Goal: Task Accomplishment & Management: Complete application form

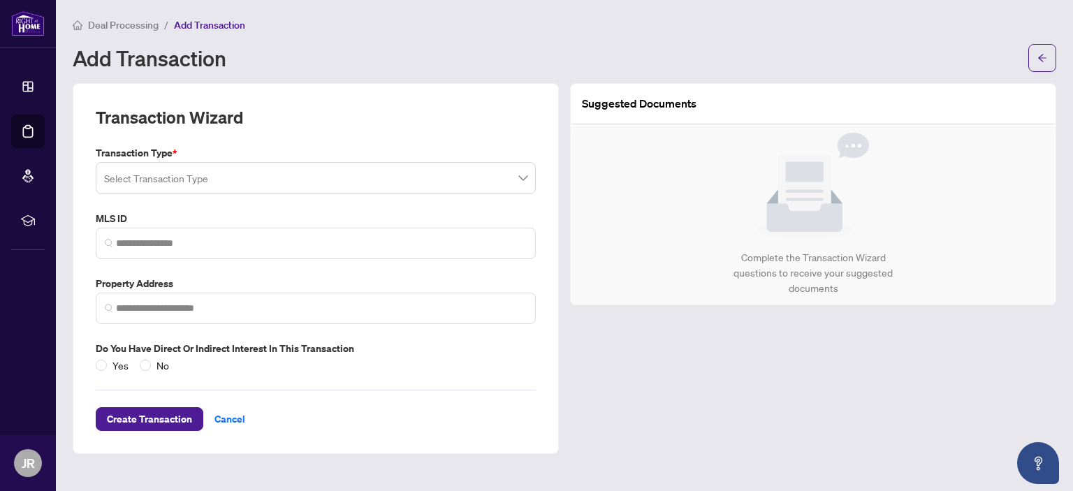
click at [277, 184] on input "search" at bounding box center [309, 180] width 411 height 31
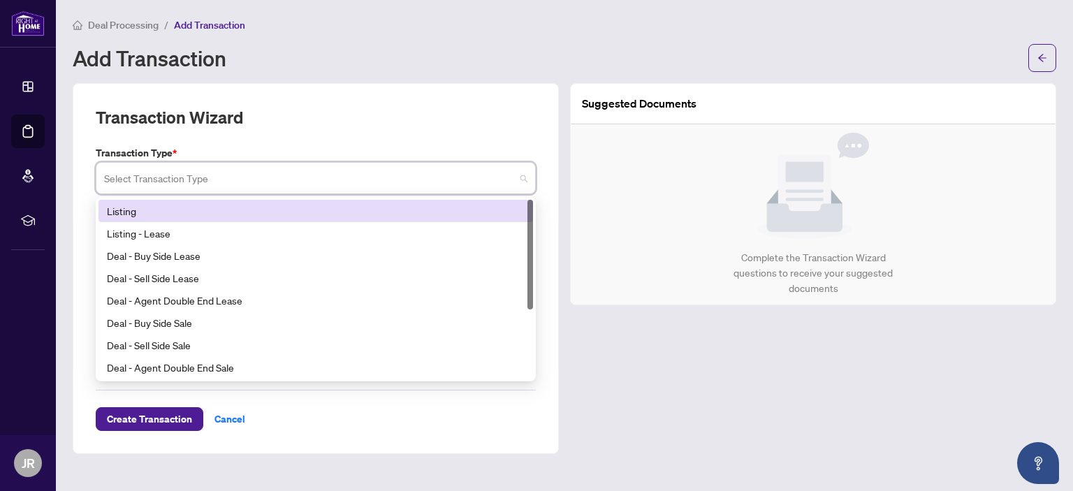
click at [267, 206] on div "Listing" at bounding box center [316, 210] width 418 height 15
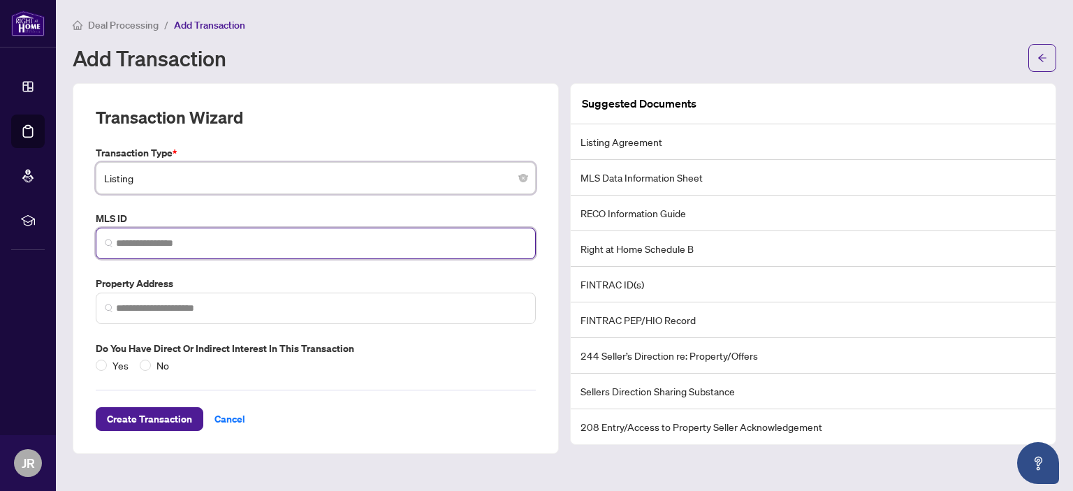
click at [246, 242] on input "search" at bounding box center [321, 243] width 411 height 15
paste input "*********"
type input "*********"
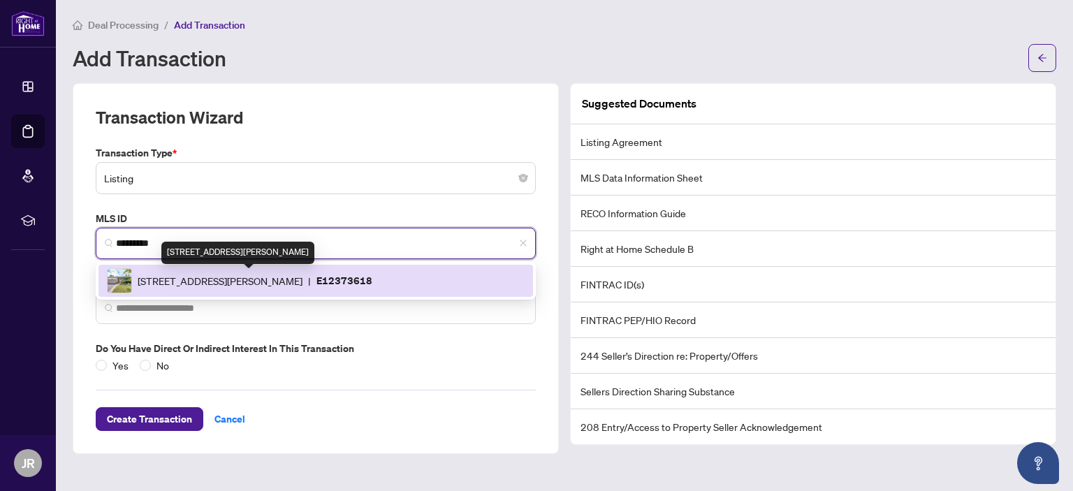
click at [257, 283] on span "[STREET_ADDRESS][PERSON_NAME]" at bounding box center [220, 280] width 165 height 15
type input "**********"
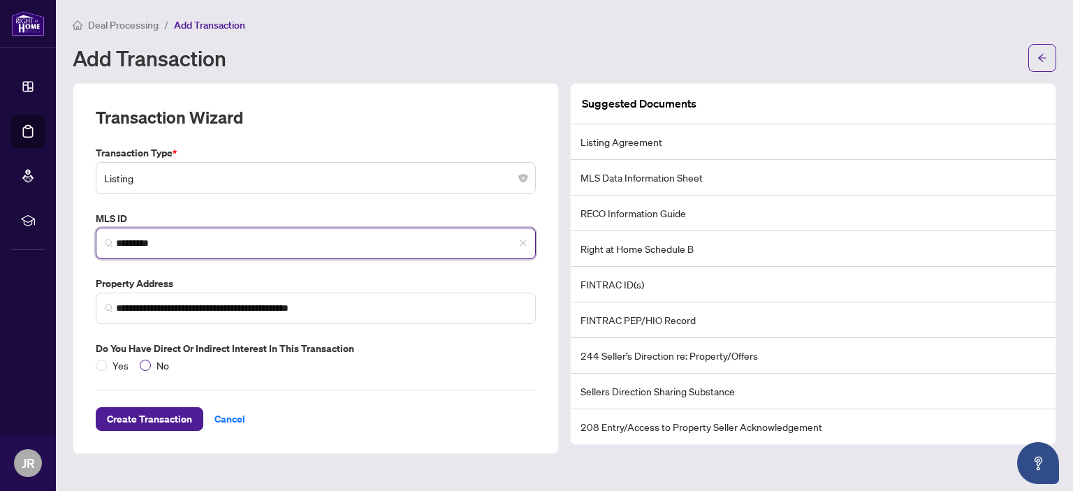
type input "*********"
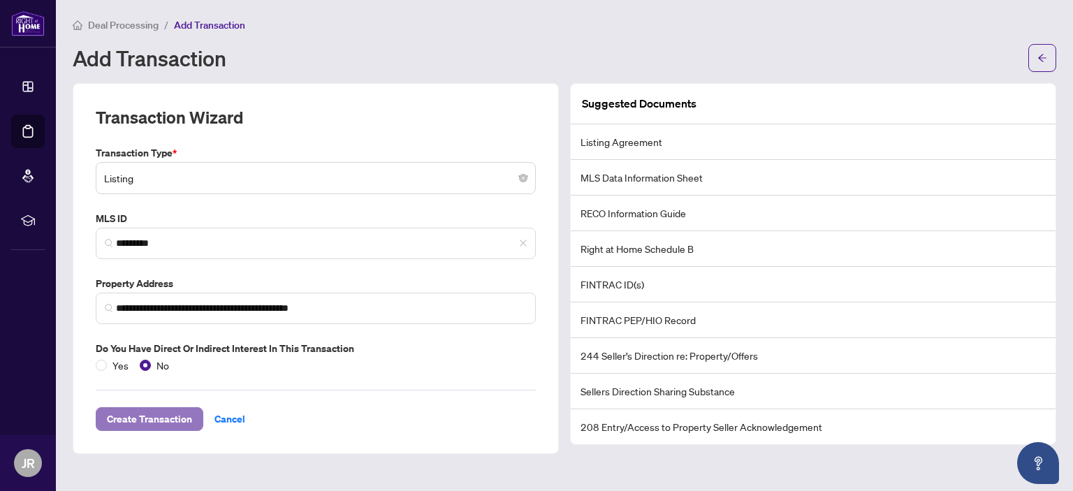
click at [142, 419] on span "Create Transaction" at bounding box center [149, 419] width 85 height 22
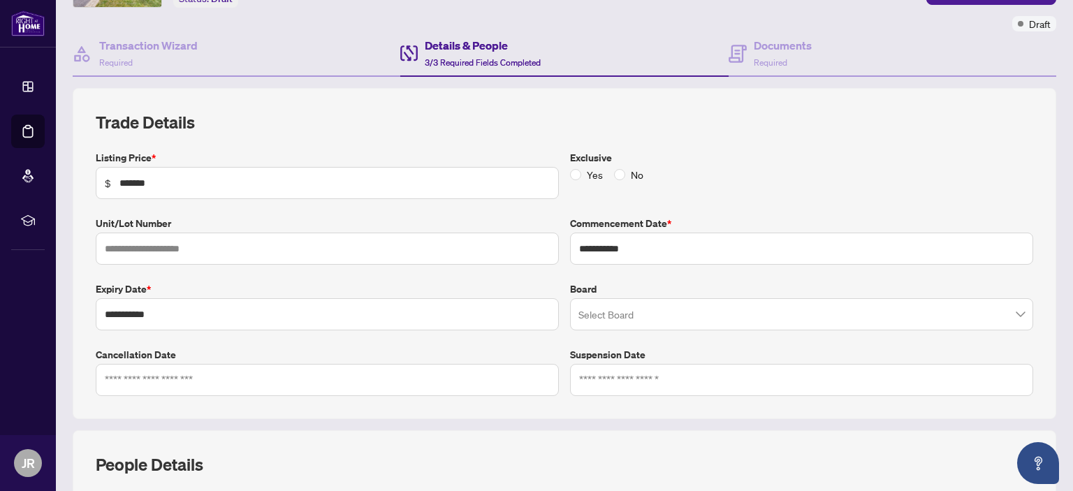
scroll to position [103, 0]
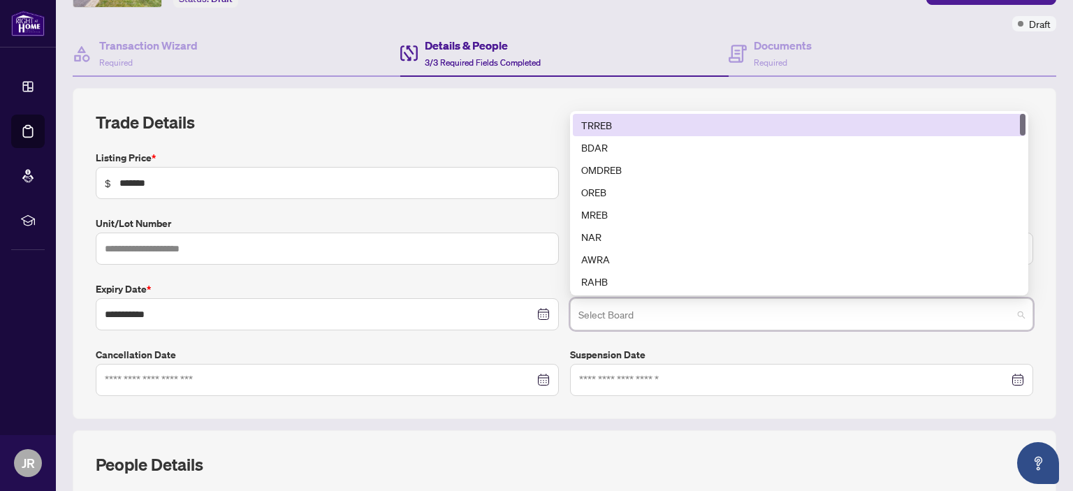
click at [630, 317] on input "search" at bounding box center [795, 316] width 434 height 31
click at [624, 117] on div "TRREB" at bounding box center [799, 124] width 436 height 15
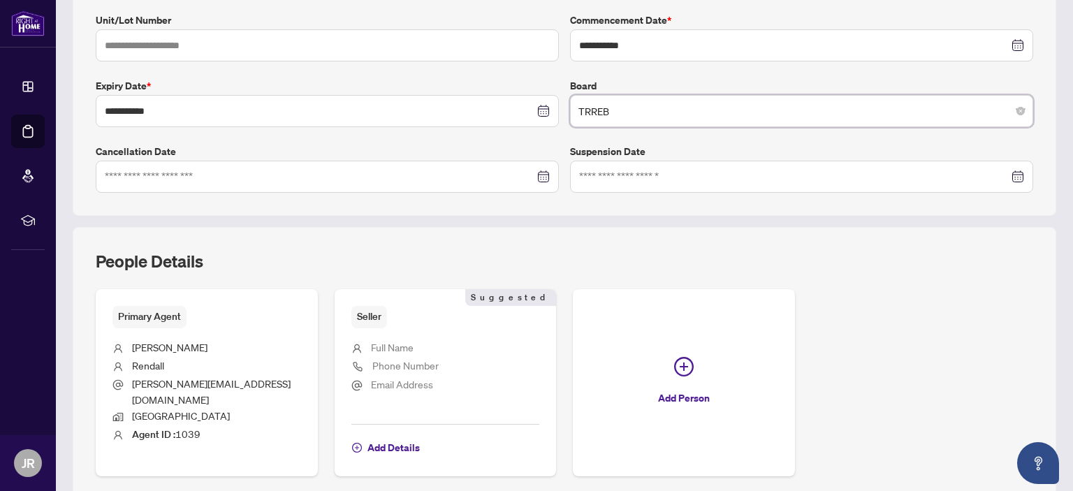
scroll to position [348, 0]
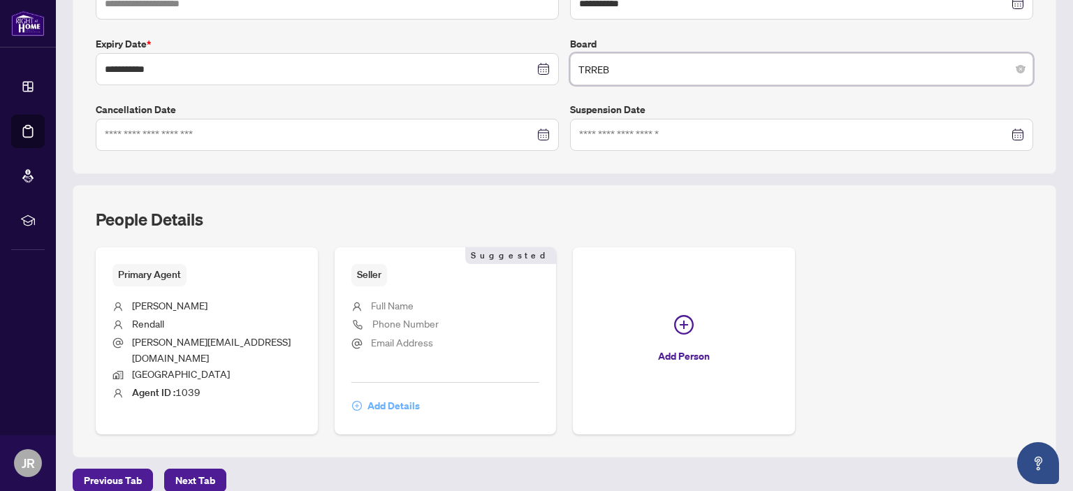
click at [390, 395] on span "Add Details" at bounding box center [393, 406] width 52 height 22
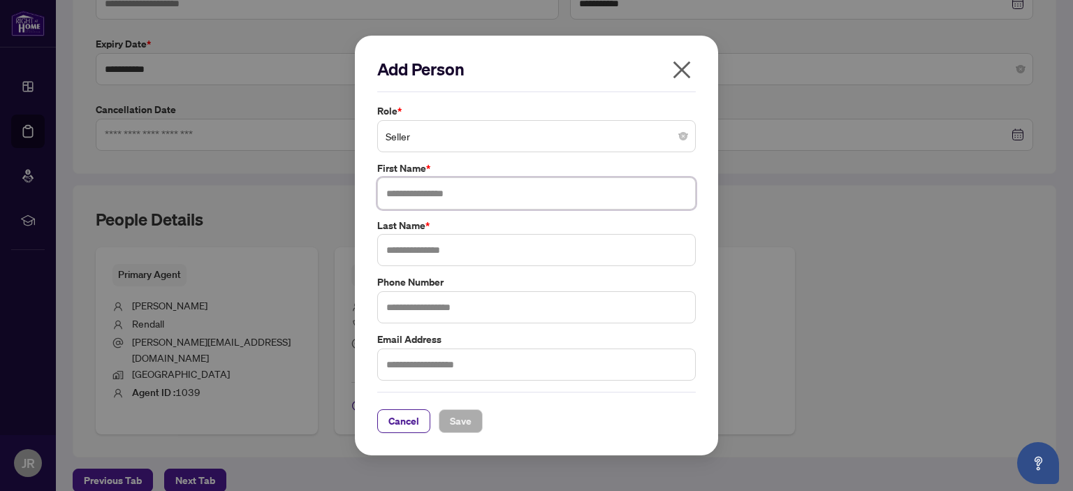
click at [439, 189] on input "text" at bounding box center [536, 193] width 318 height 32
type input "*********"
type input "*"
type input "*******"
click at [459, 414] on span "Save" at bounding box center [461, 421] width 22 height 22
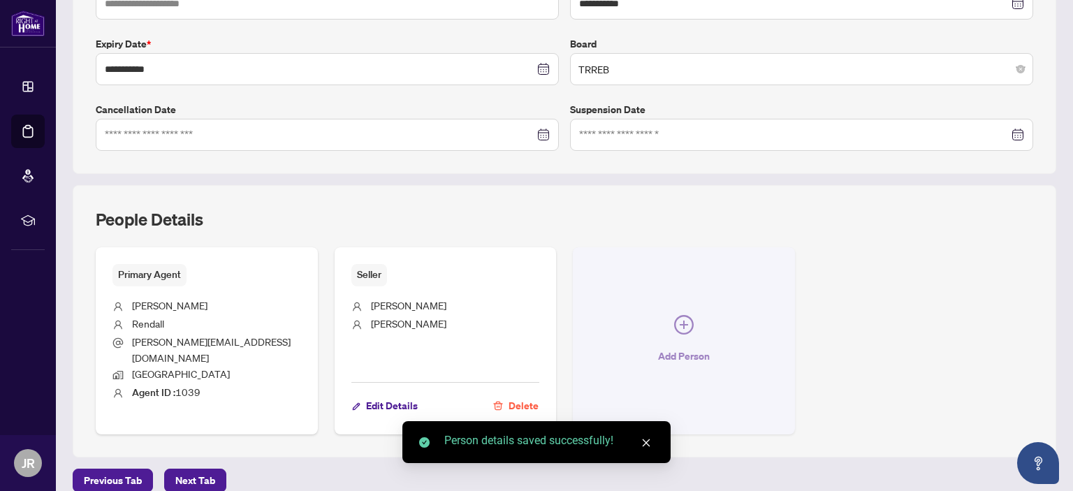
click at [682, 317] on icon "plus-circle" at bounding box center [684, 325] width 20 height 20
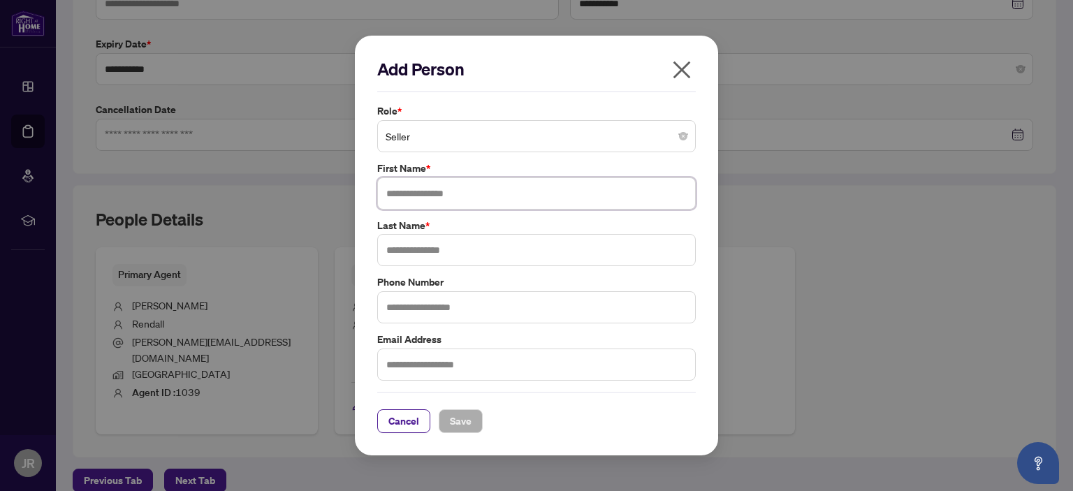
click at [469, 197] on input "text" at bounding box center [536, 193] width 318 height 32
type input "******"
type input "********"
click at [468, 419] on span "Save" at bounding box center [461, 421] width 22 height 22
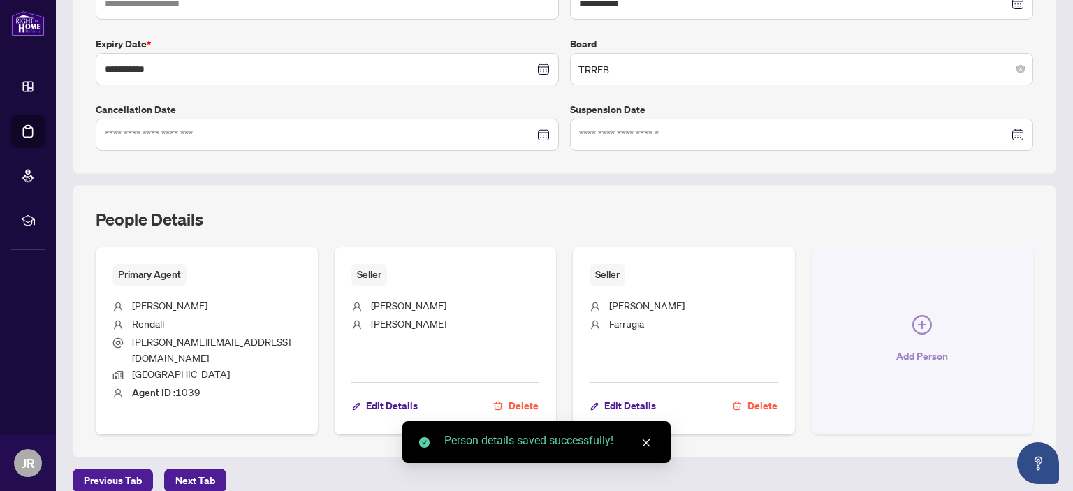
click at [913, 318] on icon "plus-circle" at bounding box center [922, 325] width 20 height 20
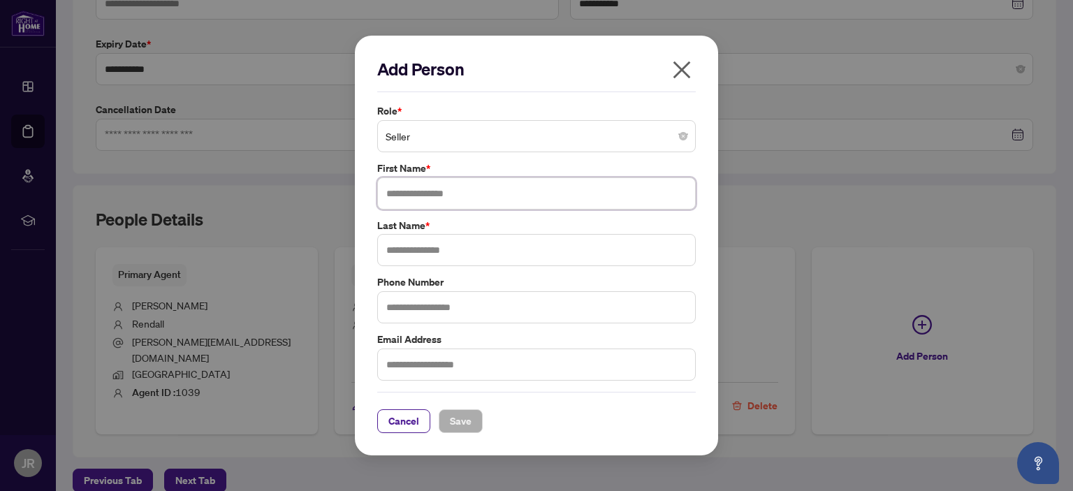
click at [435, 198] on input "text" at bounding box center [536, 193] width 318 height 32
click at [436, 139] on span "Seller" at bounding box center [536, 136] width 302 height 27
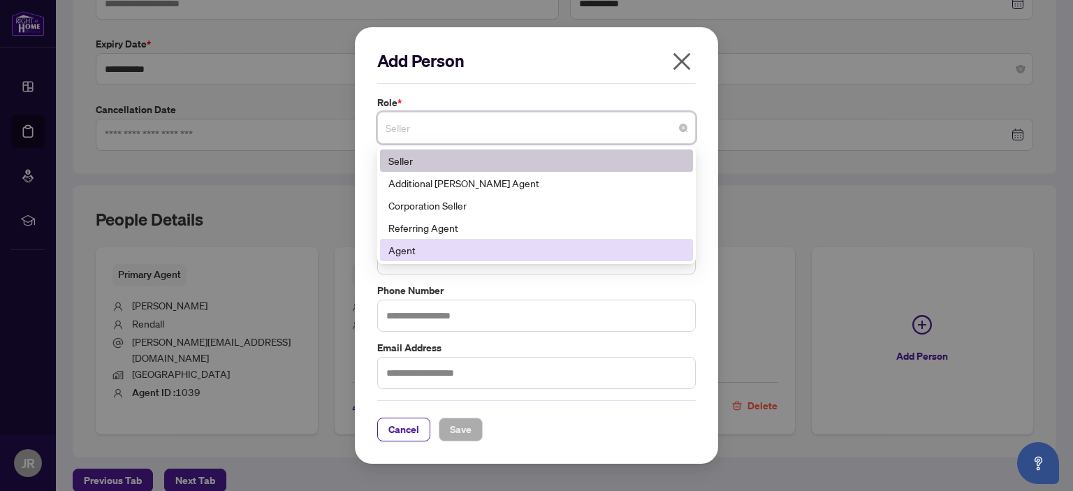
click at [438, 247] on div "Agent" at bounding box center [536, 249] width 296 height 15
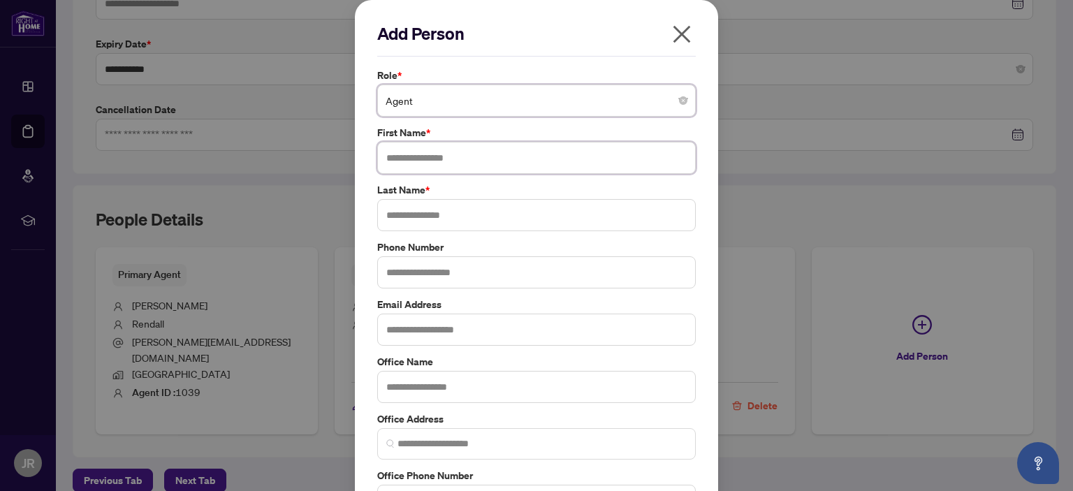
click at [415, 161] on input "text" at bounding box center [536, 158] width 318 height 32
type input "******"
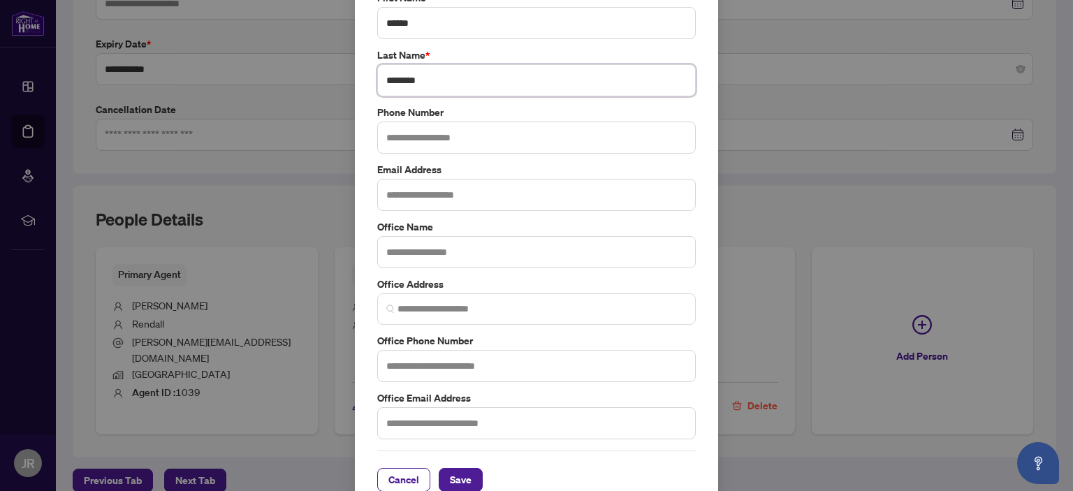
scroll to position [154, 0]
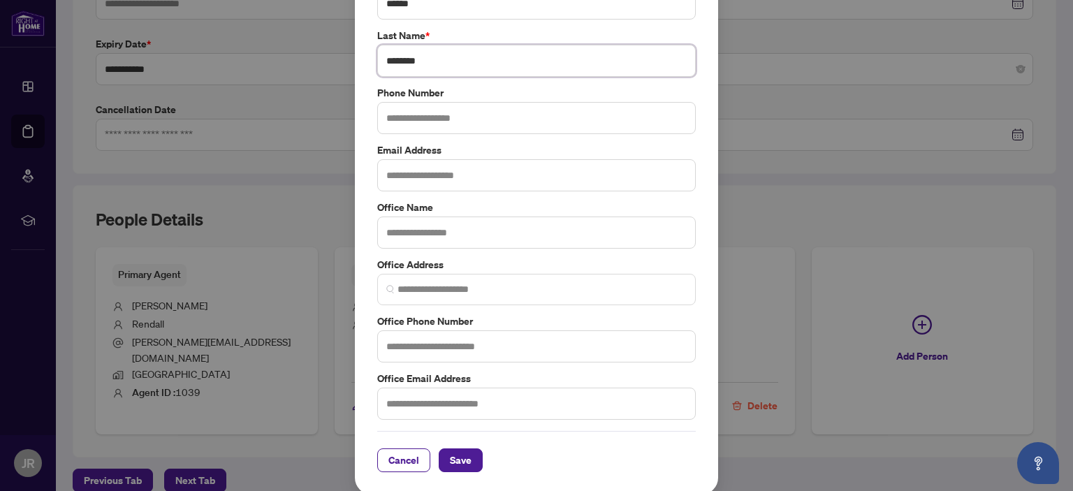
type input "********"
click at [436, 233] on input "text" at bounding box center [536, 232] width 318 height 32
click at [455, 463] on span "Save" at bounding box center [461, 460] width 22 height 22
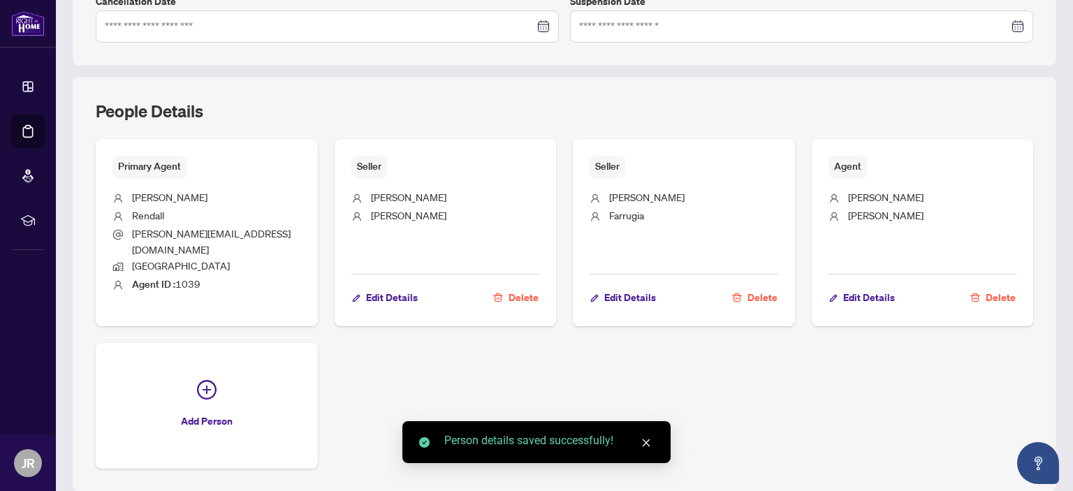
scroll to position [491, 0]
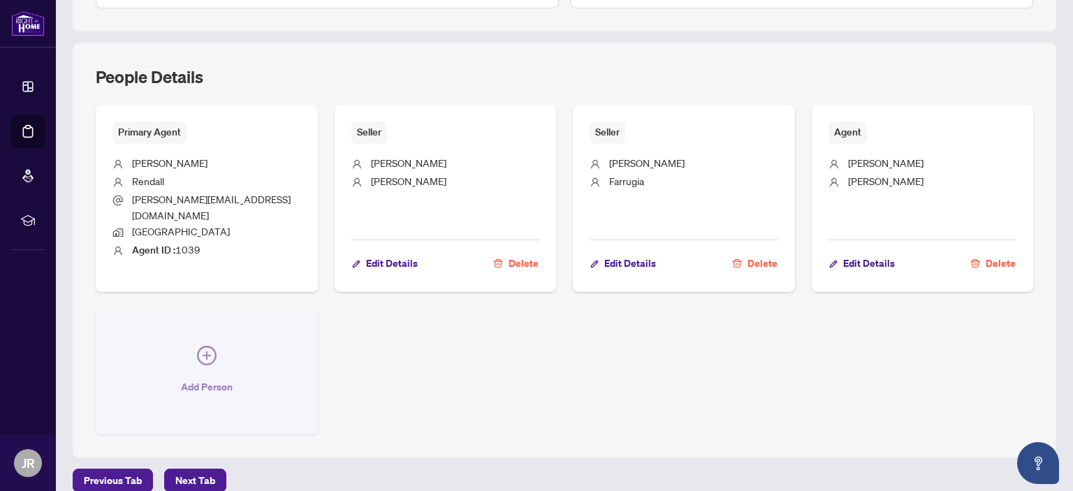
click at [200, 346] on icon "plus-circle" at bounding box center [207, 356] width 20 height 20
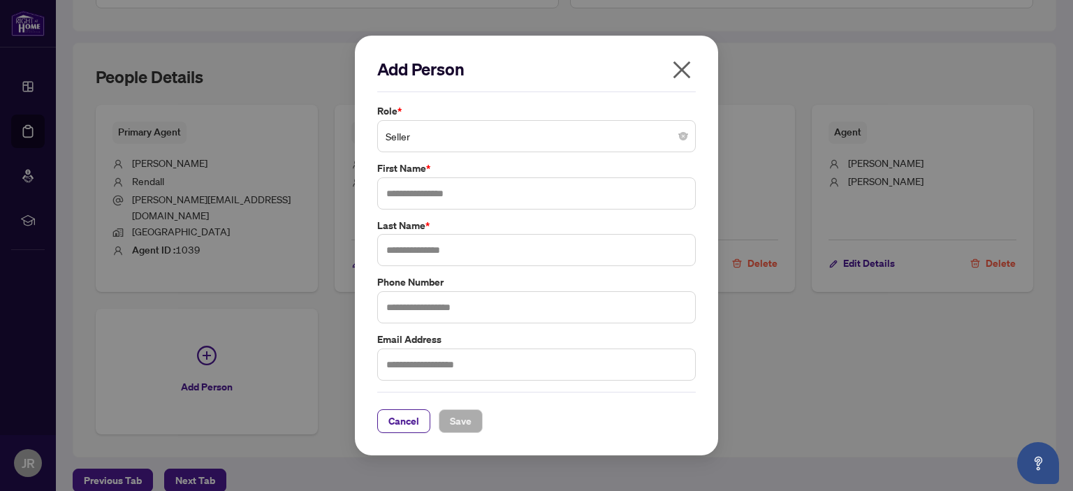
click at [413, 133] on span "Seller" at bounding box center [536, 136] width 302 height 27
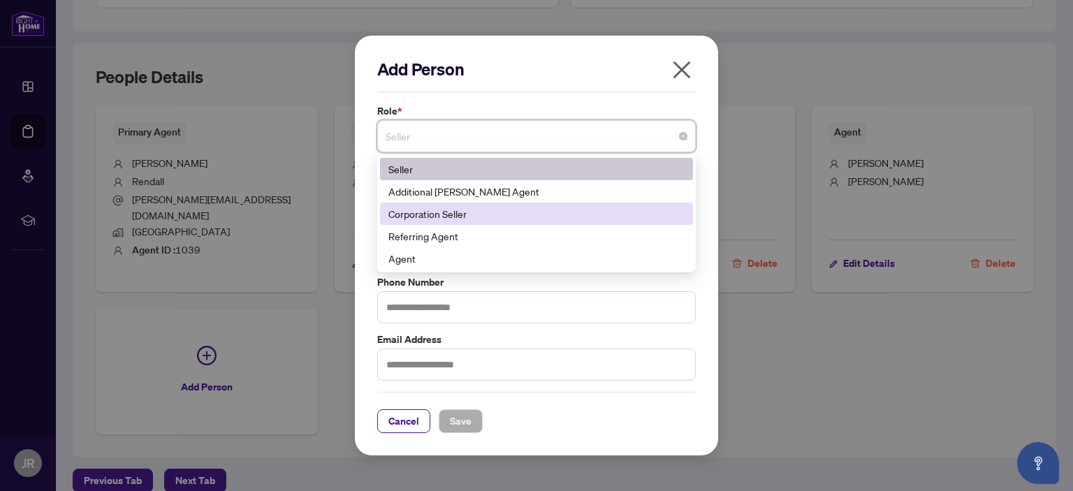
click at [459, 217] on div "Corporation Seller" at bounding box center [536, 213] width 296 height 15
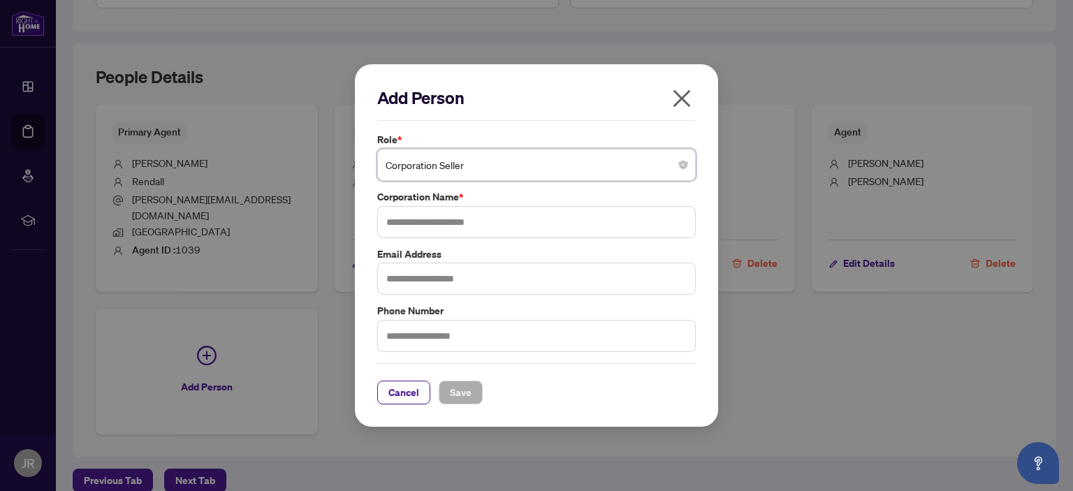
click at [671, 96] on icon "close" at bounding box center [681, 98] width 22 height 22
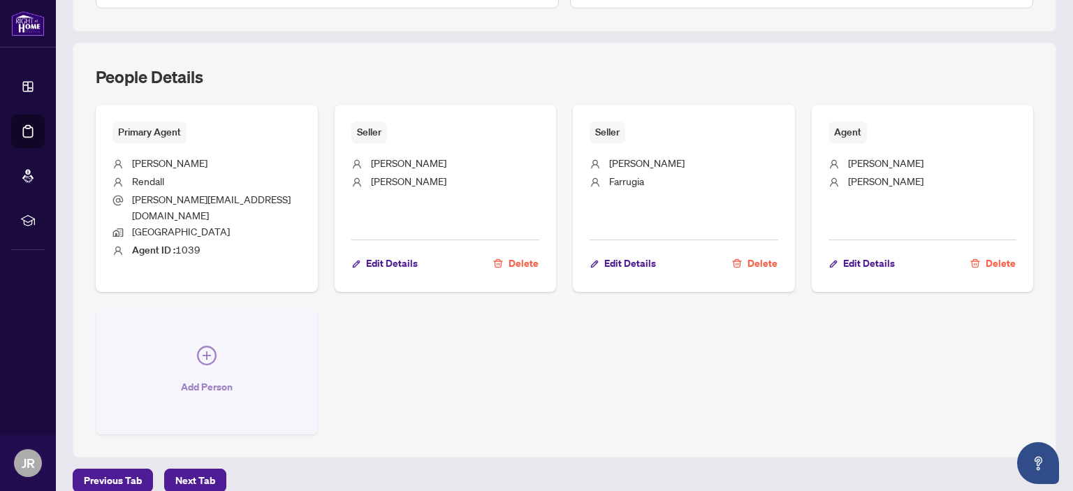
click at [195, 340] on button "Add Person" at bounding box center [207, 372] width 222 height 126
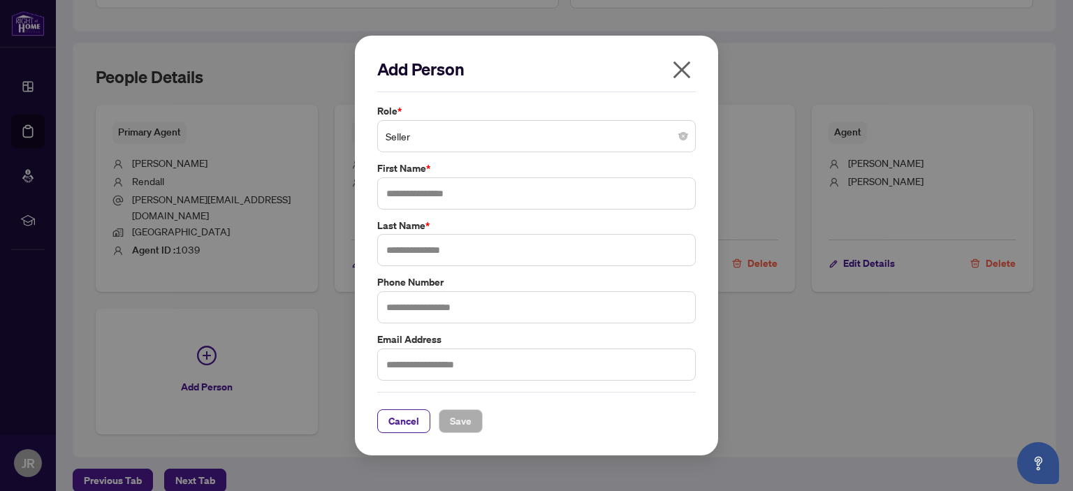
click at [410, 131] on span "Seller" at bounding box center [536, 136] width 302 height 27
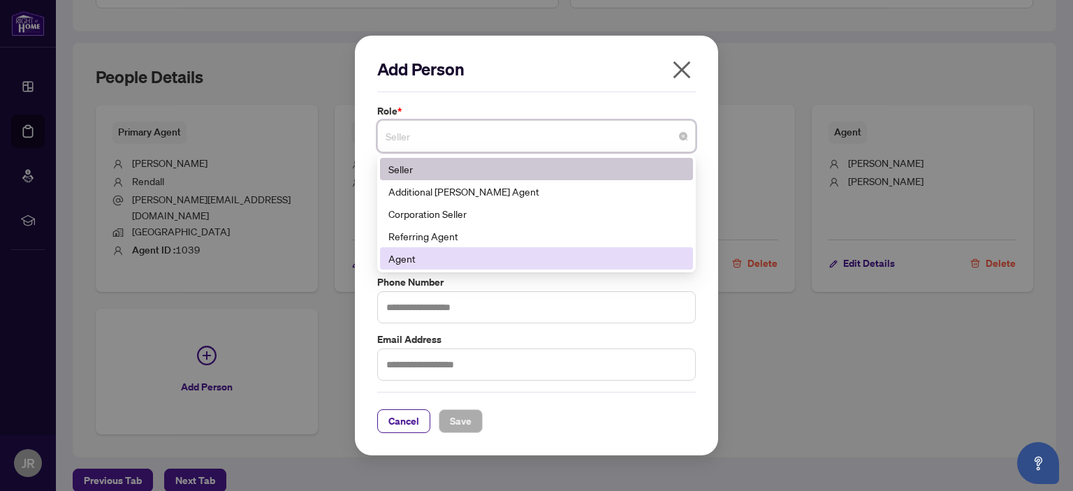
click at [412, 258] on div "Agent" at bounding box center [536, 258] width 296 height 15
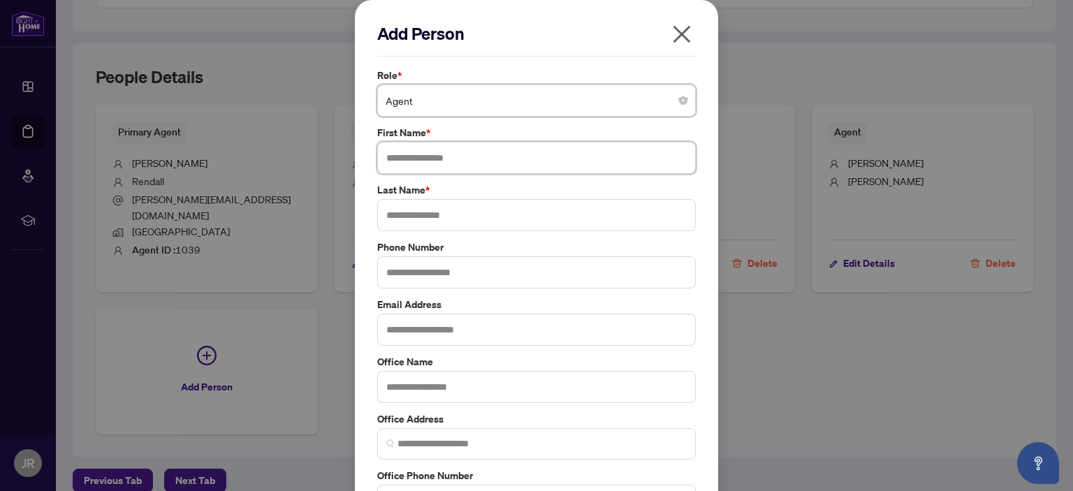
click at [464, 156] on input "text" at bounding box center [536, 158] width 318 height 32
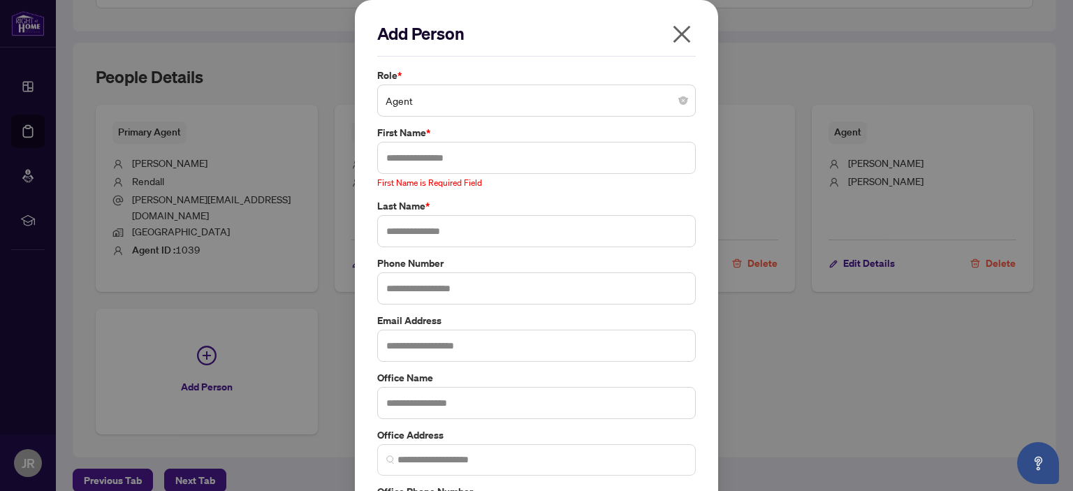
click at [668, 30] on button "button" at bounding box center [682, 37] width 28 height 30
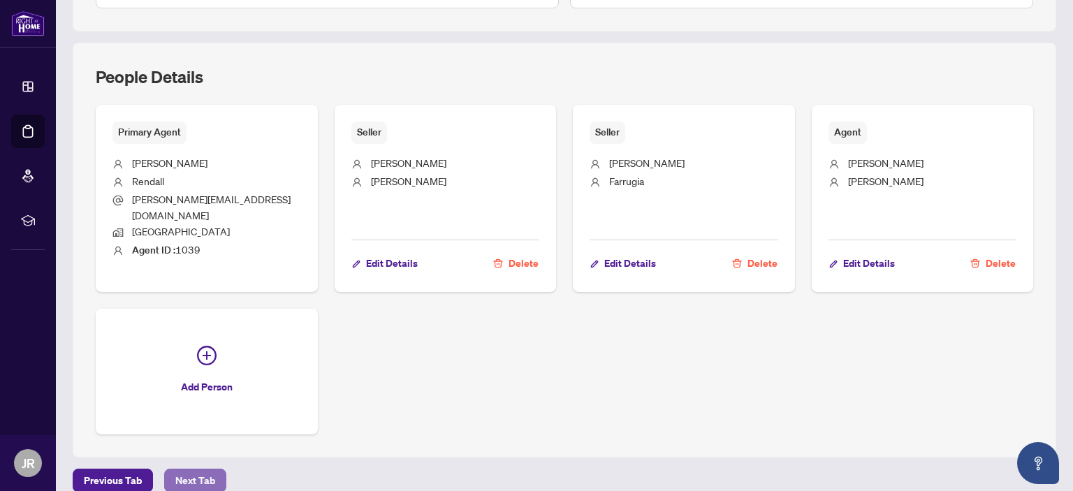
click at [188, 469] on span "Next Tab" at bounding box center [195, 480] width 40 height 22
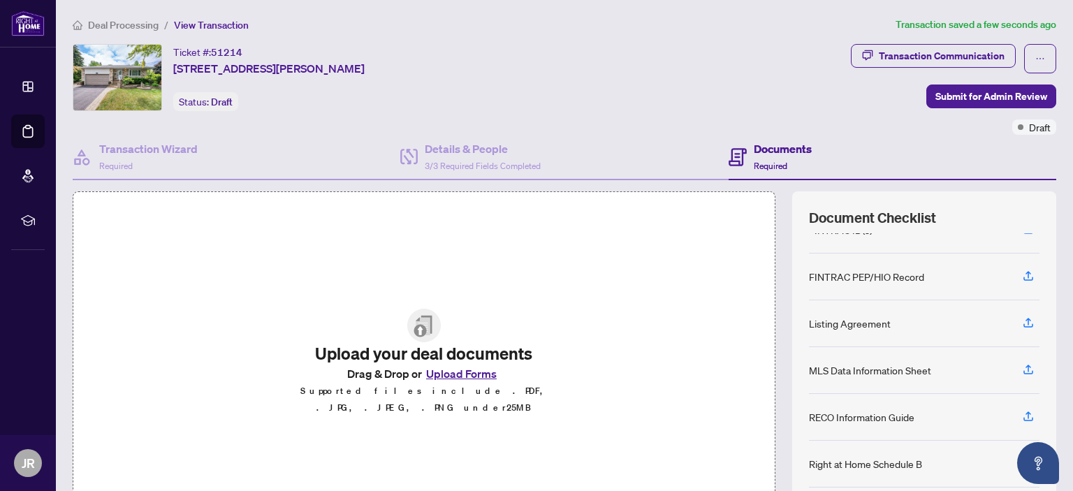
scroll to position [27, 0]
click at [1023, 316] on icon "button" at bounding box center [1028, 322] width 13 height 13
click at [1025, 317] on icon "button" at bounding box center [1028, 320] width 6 height 7
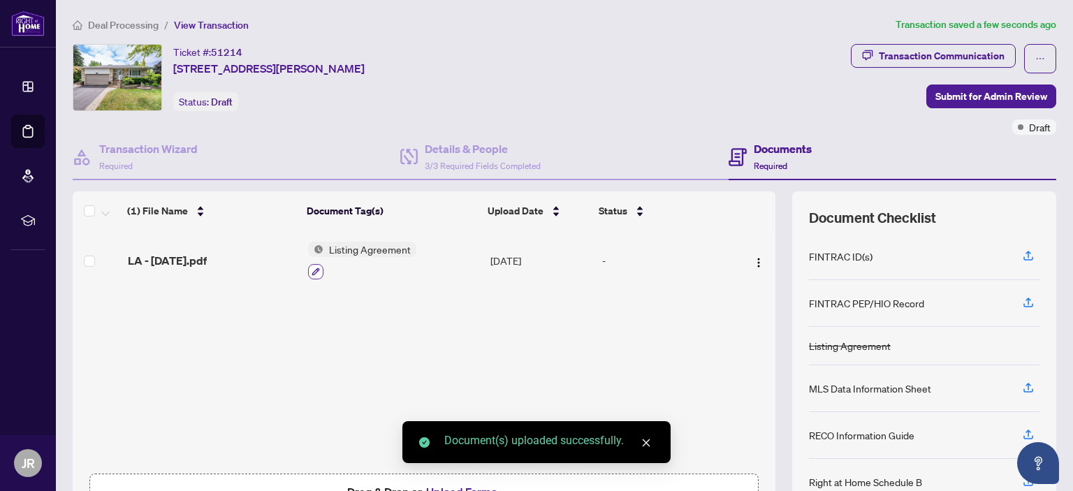
click at [316, 269] on button "button" at bounding box center [315, 271] width 15 height 15
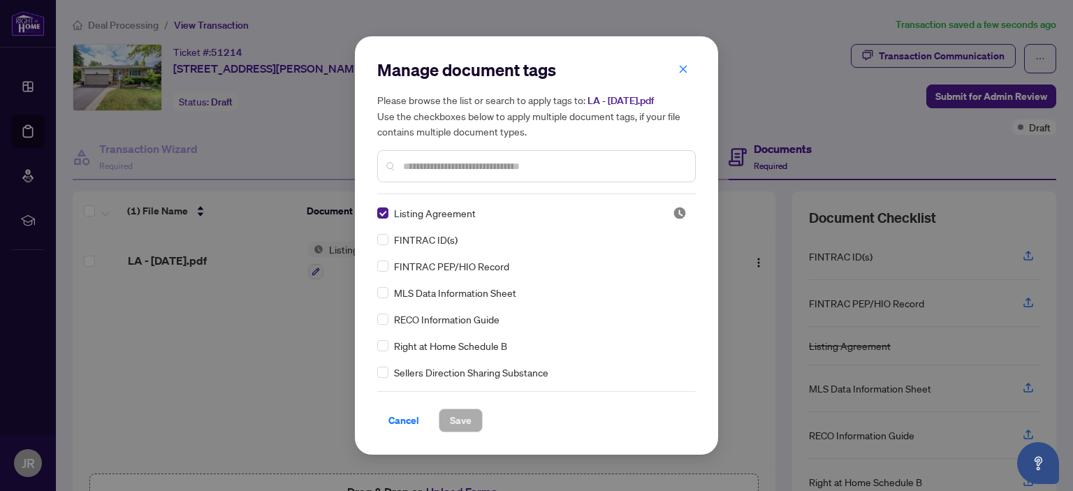
drag, startPoint x: 441, startPoint y: 165, endPoint x: 454, endPoint y: 204, distance: 41.3
click at [442, 165] on input "text" at bounding box center [543, 166] width 281 height 15
type input "****"
click at [462, 421] on span "Save" at bounding box center [461, 420] width 22 height 22
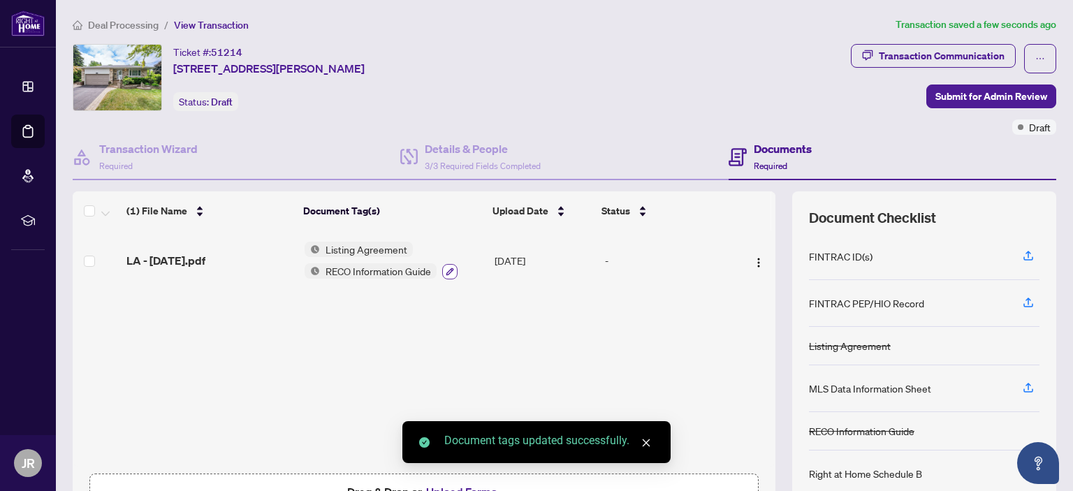
click at [446, 267] on icon "button" at bounding box center [450, 271] width 8 height 8
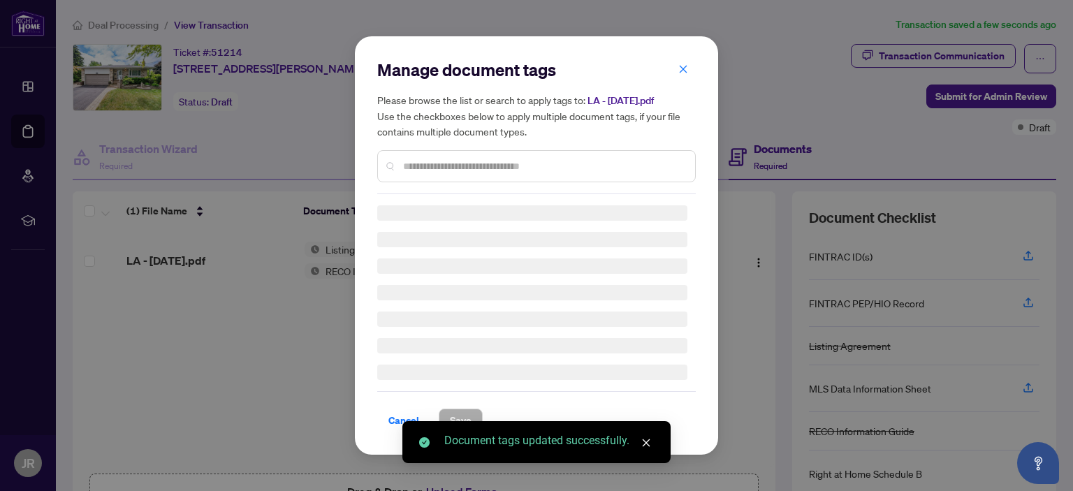
click at [431, 162] on input "text" at bounding box center [543, 166] width 281 height 15
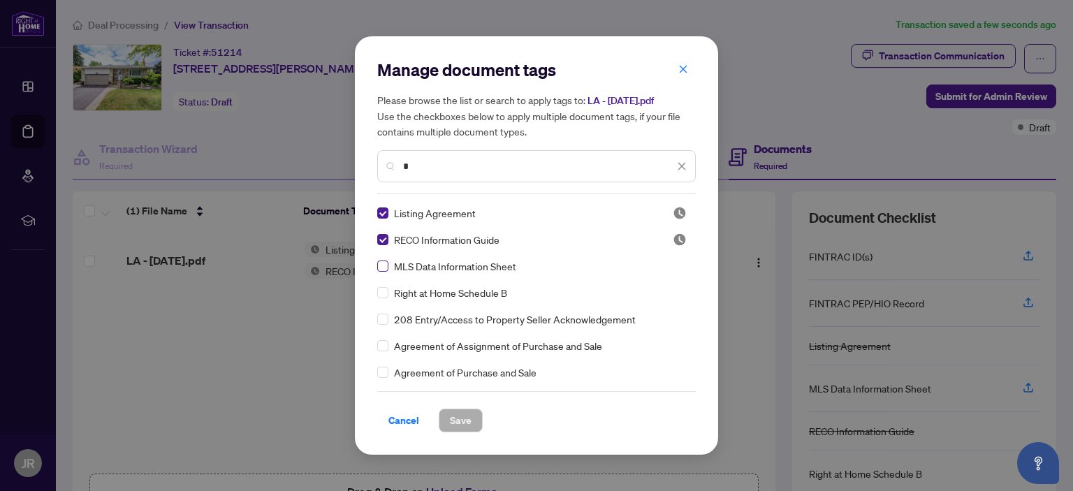
type input "*"
click at [455, 418] on span "Save" at bounding box center [461, 420] width 22 height 22
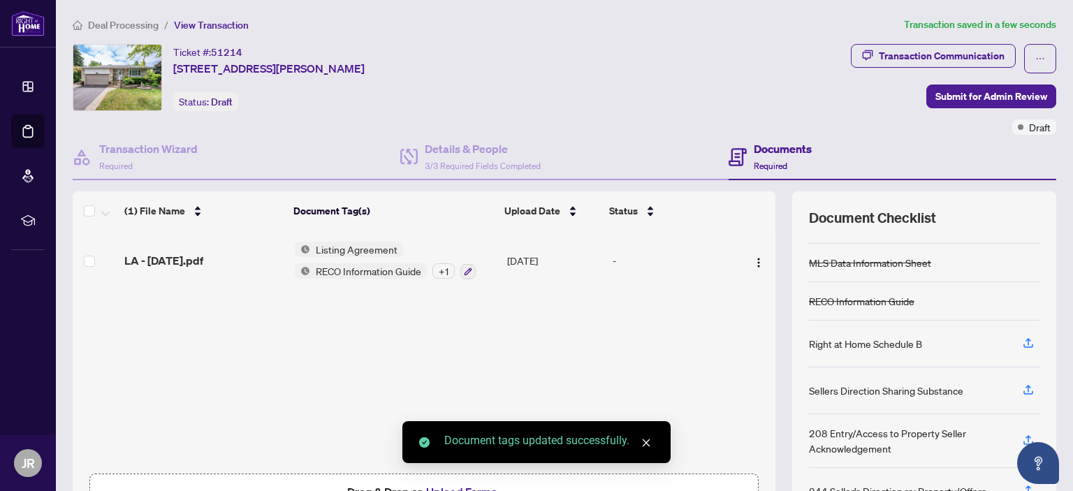
scroll to position [122, 0]
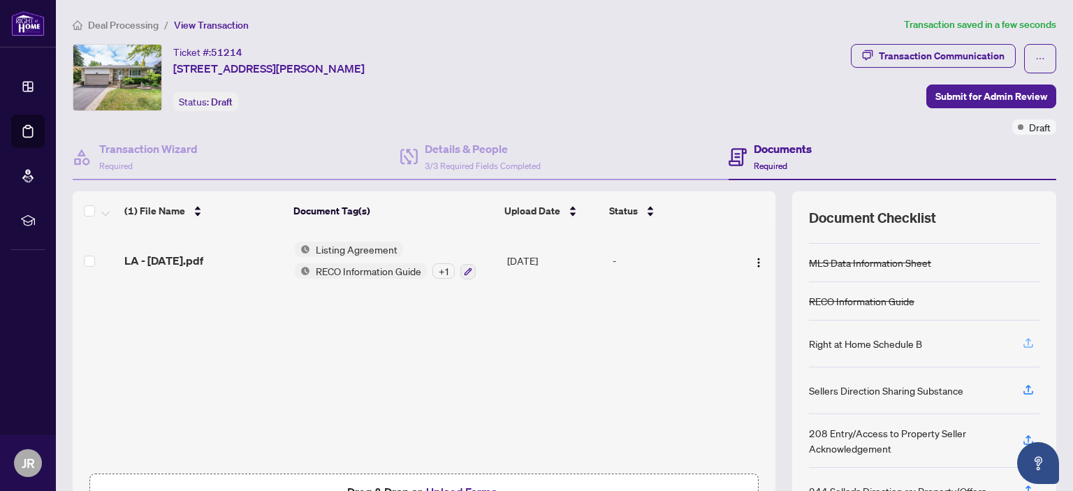
click at [1022, 337] on icon "button" at bounding box center [1028, 343] width 13 height 13
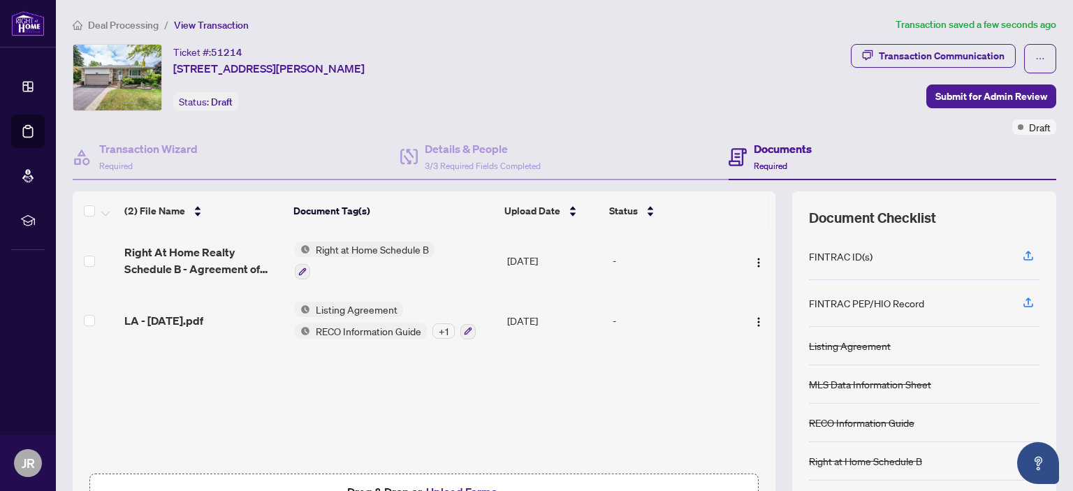
click at [267, 312] on div "LA - [DATE].pdf" at bounding box center [203, 320] width 159 height 17
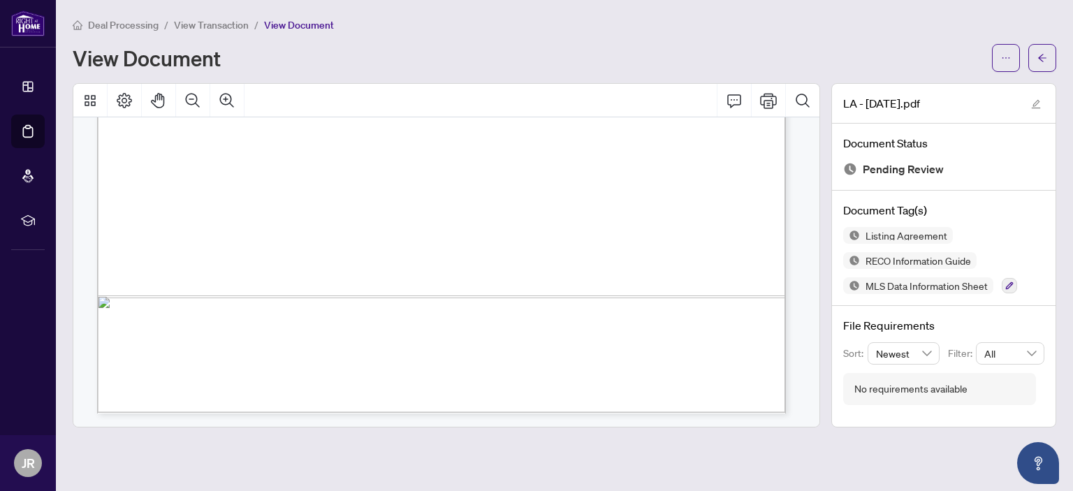
scroll to position [17092, 0]
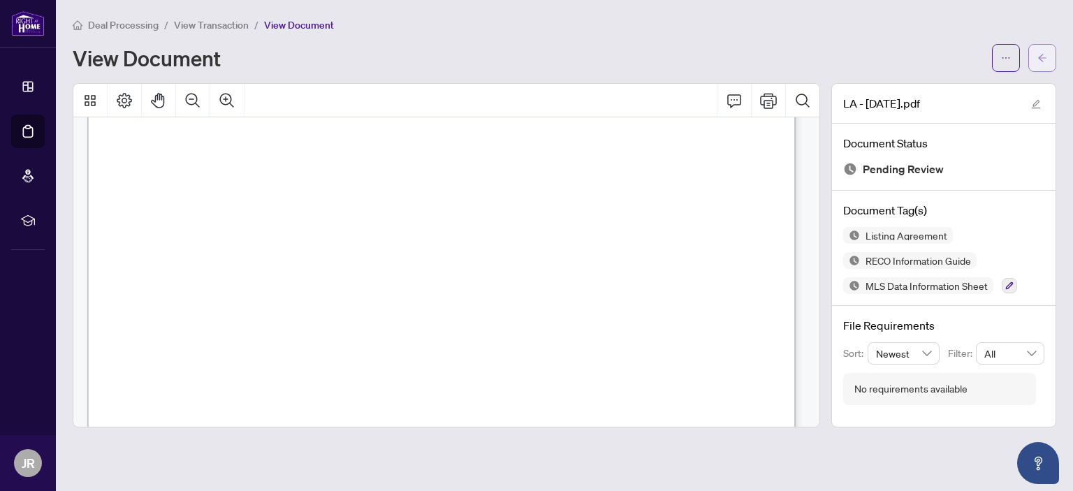
click at [1047, 48] on button "button" at bounding box center [1042, 58] width 28 height 28
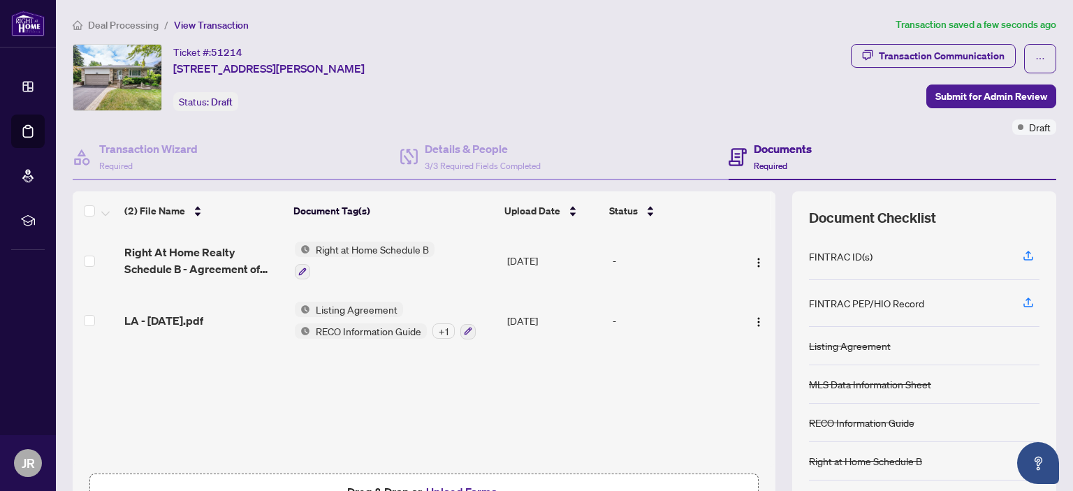
click at [761, 161] on span "Required" at bounding box center [770, 166] width 34 height 10
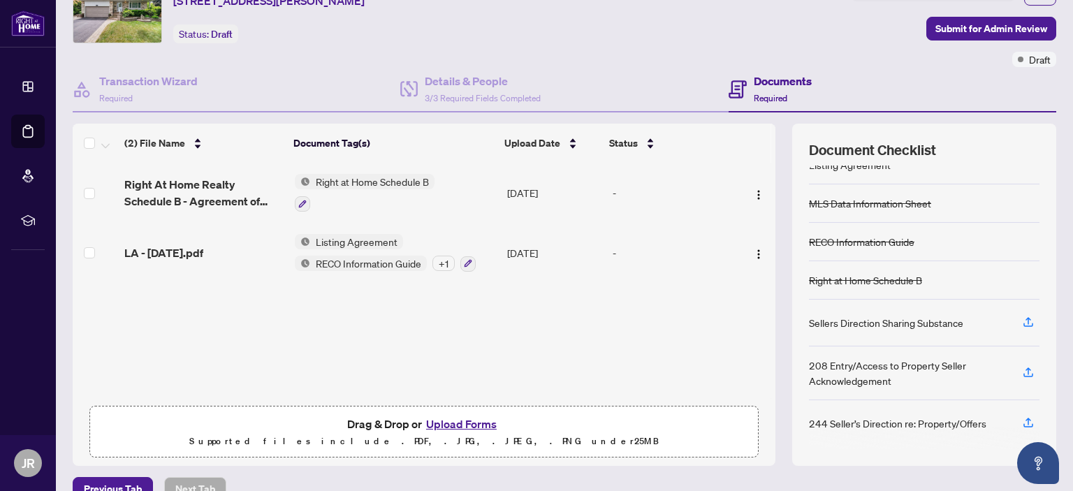
scroll to position [92, 0]
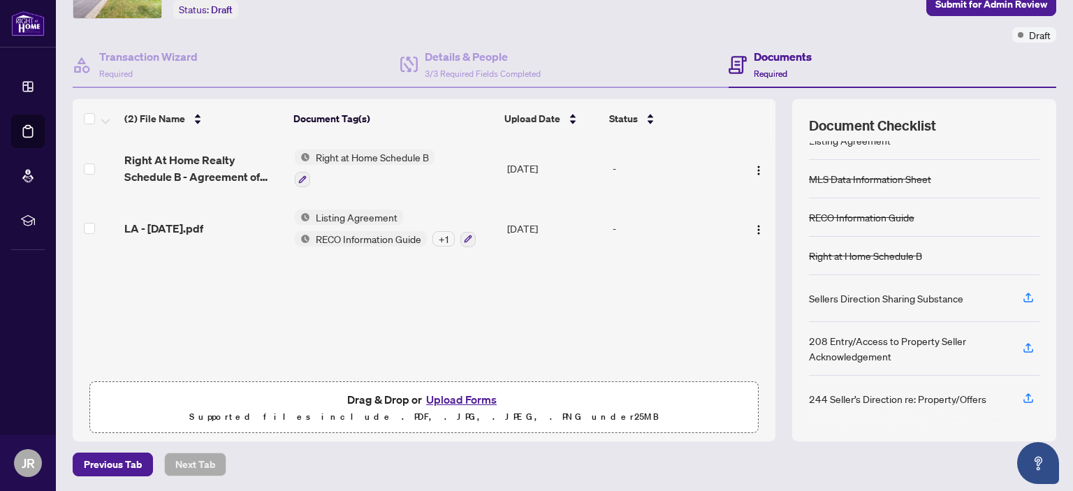
click at [461, 395] on button "Upload Forms" at bounding box center [461, 399] width 79 height 18
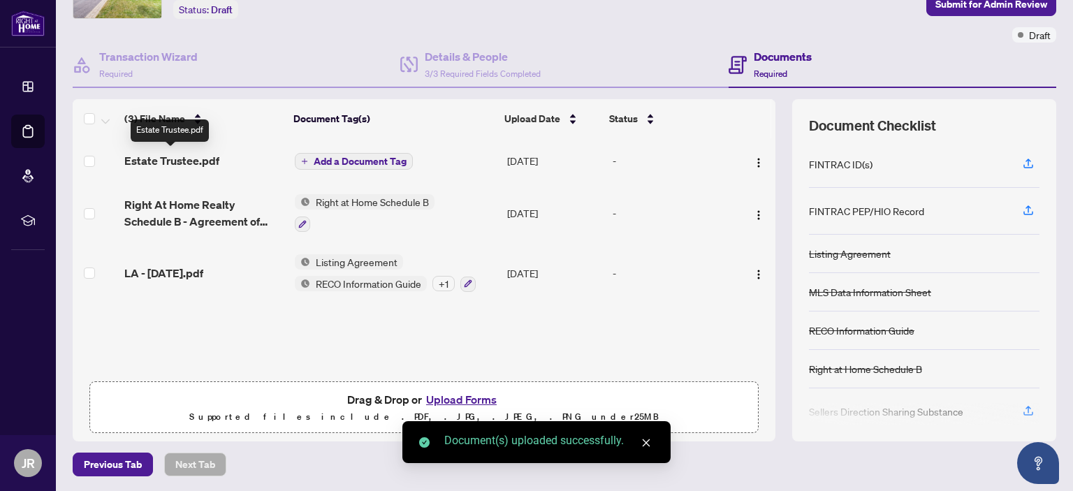
click at [176, 156] on span "Estate Trustee.pdf" at bounding box center [171, 160] width 95 height 17
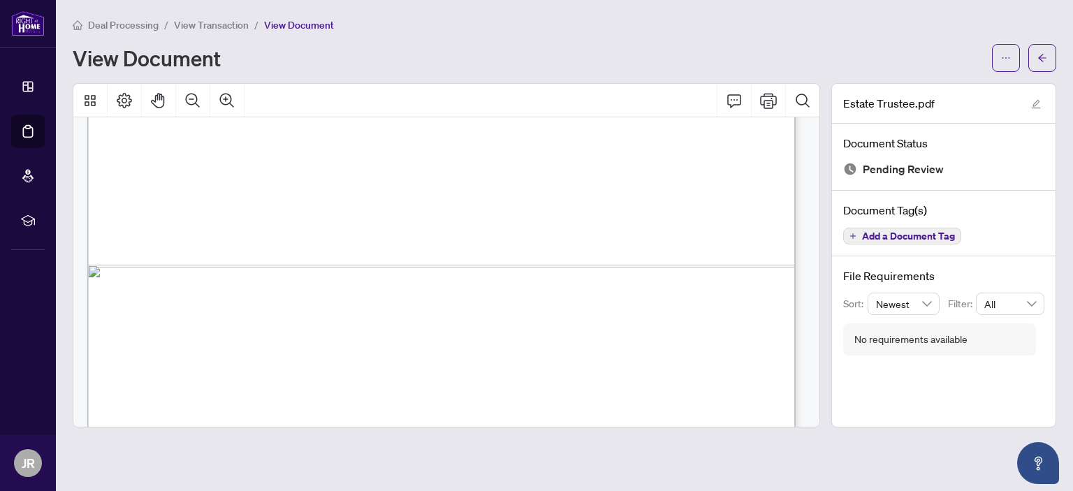
scroll to position [883, 0]
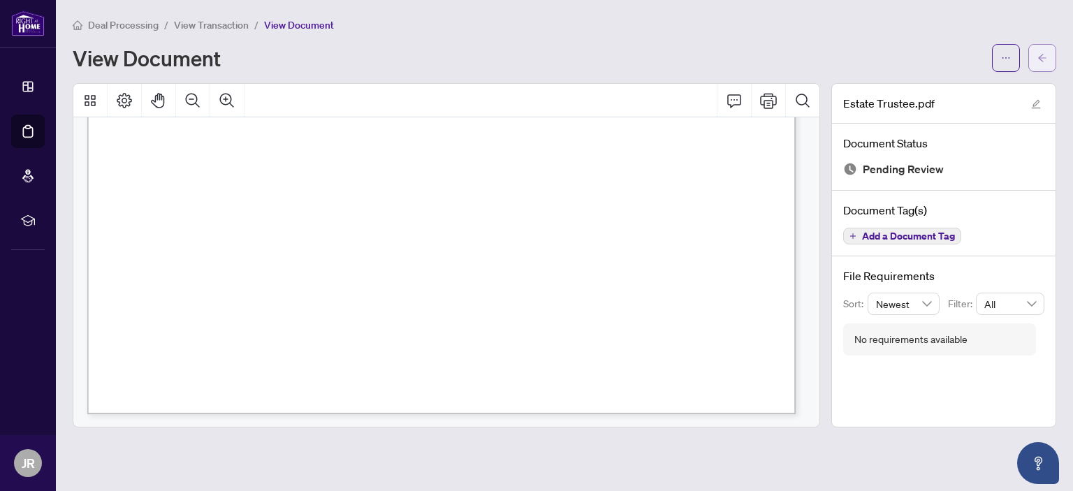
click at [1038, 61] on icon "arrow-left" at bounding box center [1042, 58] width 10 height 10
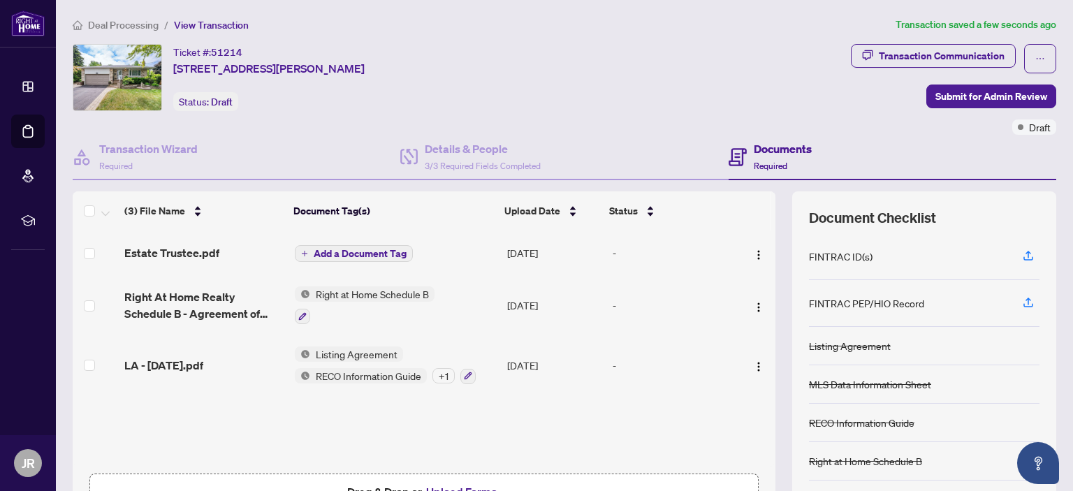
click at [365, 252] on span "Add a Document Tag" at bounding box center [360, 254] width 93 height 10
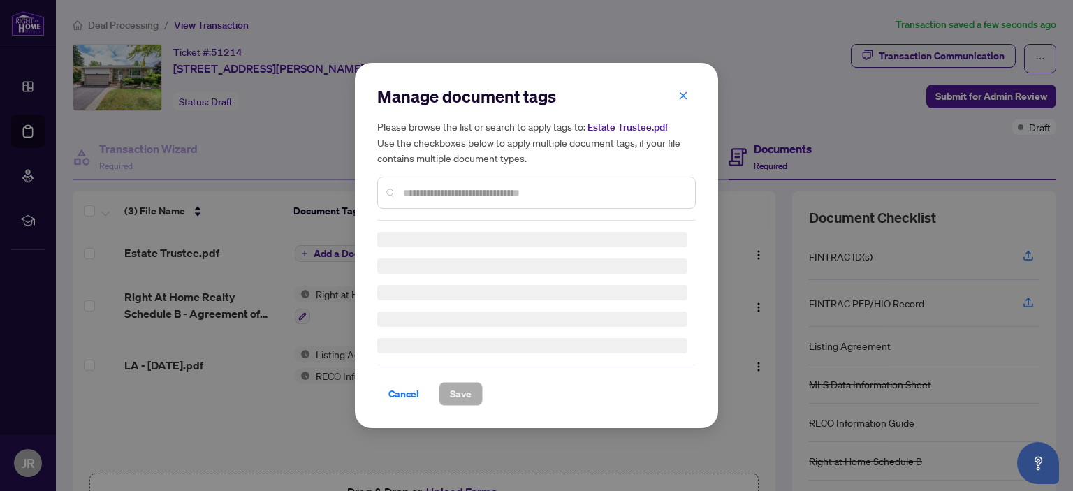
click at [426, 186] on input "text" at bounding box center [543, 192] width 281 height 15
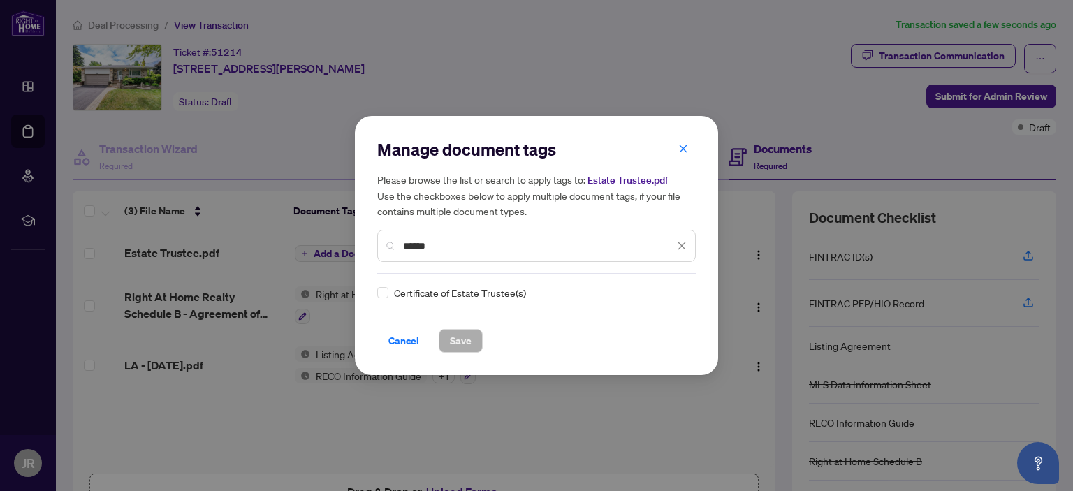
type input "******"
click at [464, 338] on span "Save" at bounding box center [461, 341] width 22 height 22
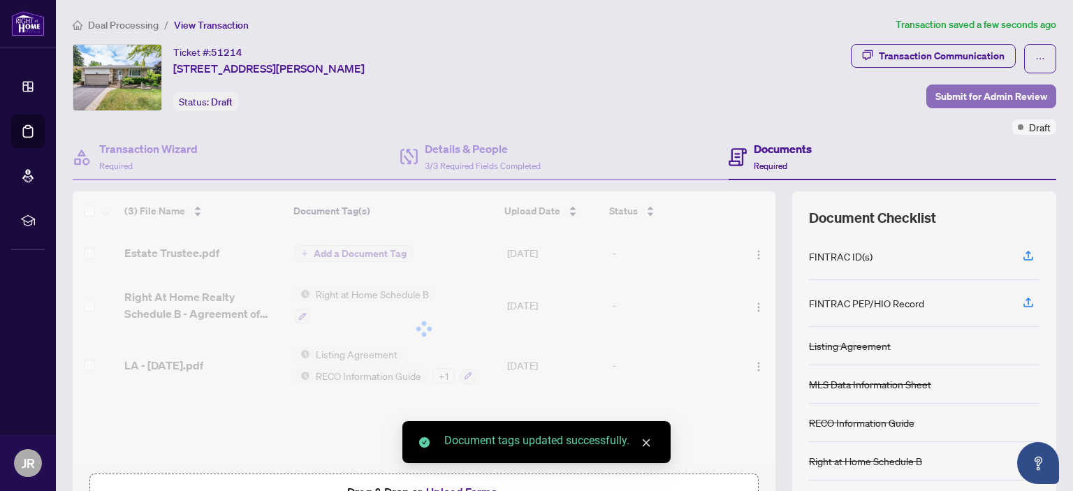
click at [986, 91] on span "Submit for Admin Review" at bounding box center [991, 96] width 112 height 22
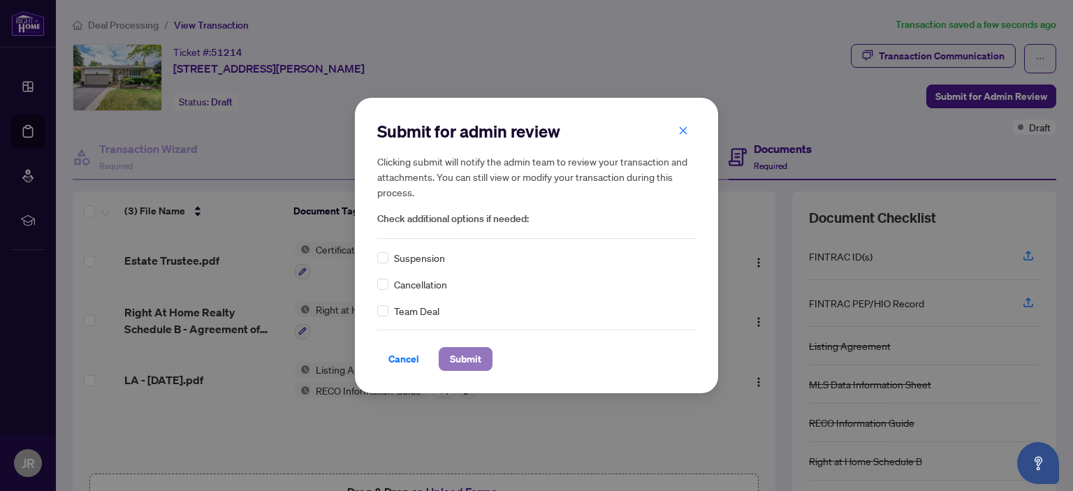
click at [464, 359] on span "Submit" at bounding box center [465, 359] width 31 height 22
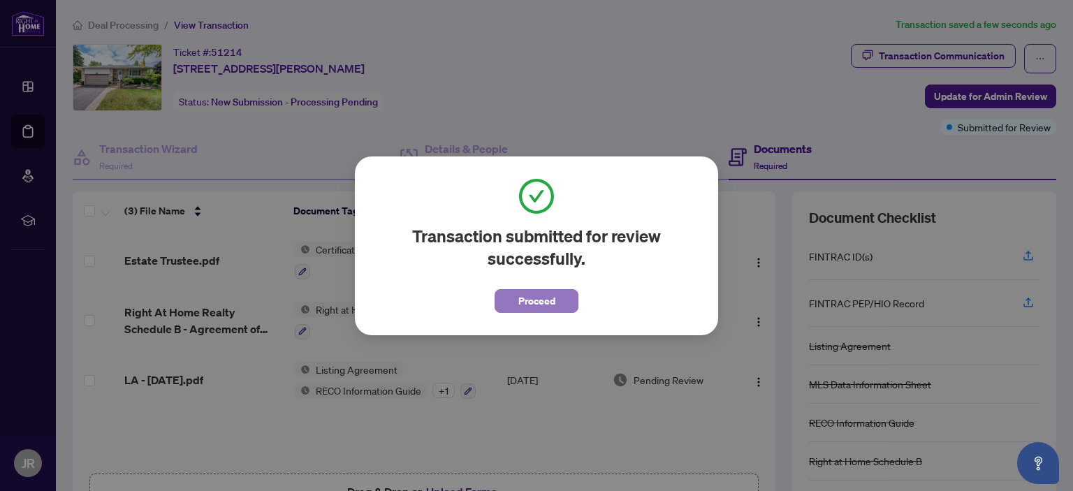
click at [533, 300] on span "Proceed" at bounding box center [536, 301] width 37 height 22
